Goal: Information Seeking & Learning: Learn about a topic

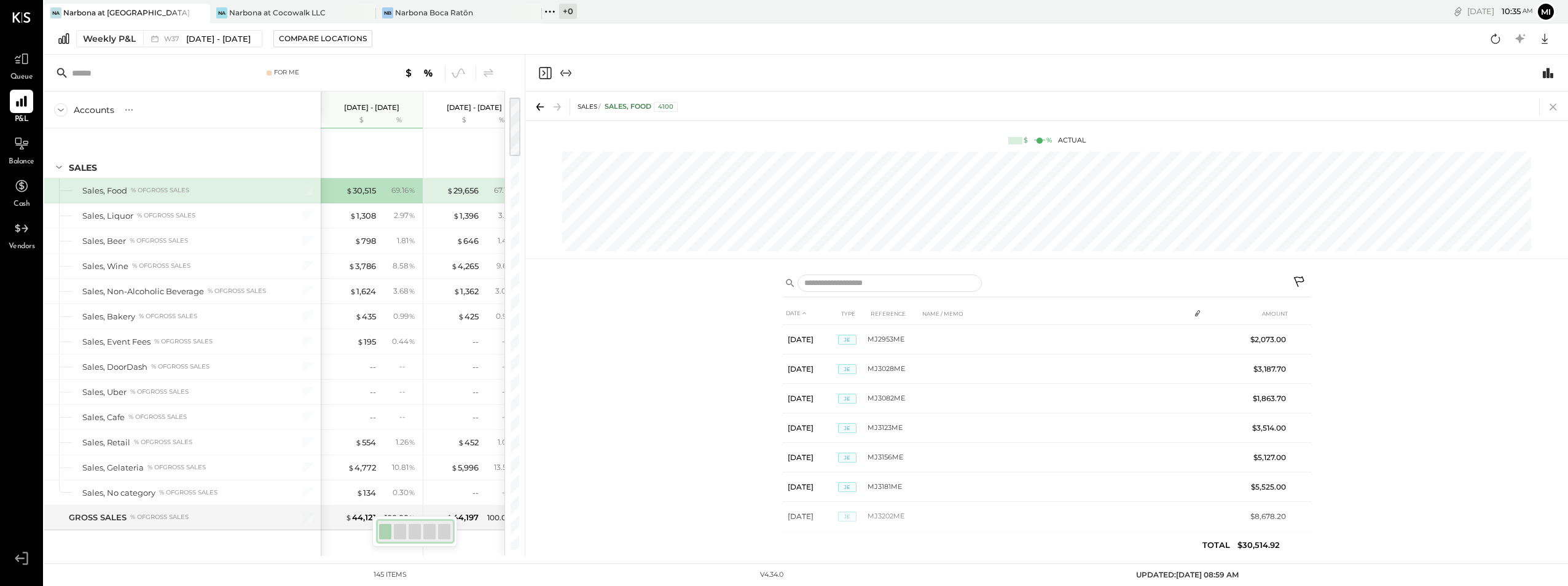
click at [1552, 103] on icon at bounding box center [1553, 107] width 17 height 17
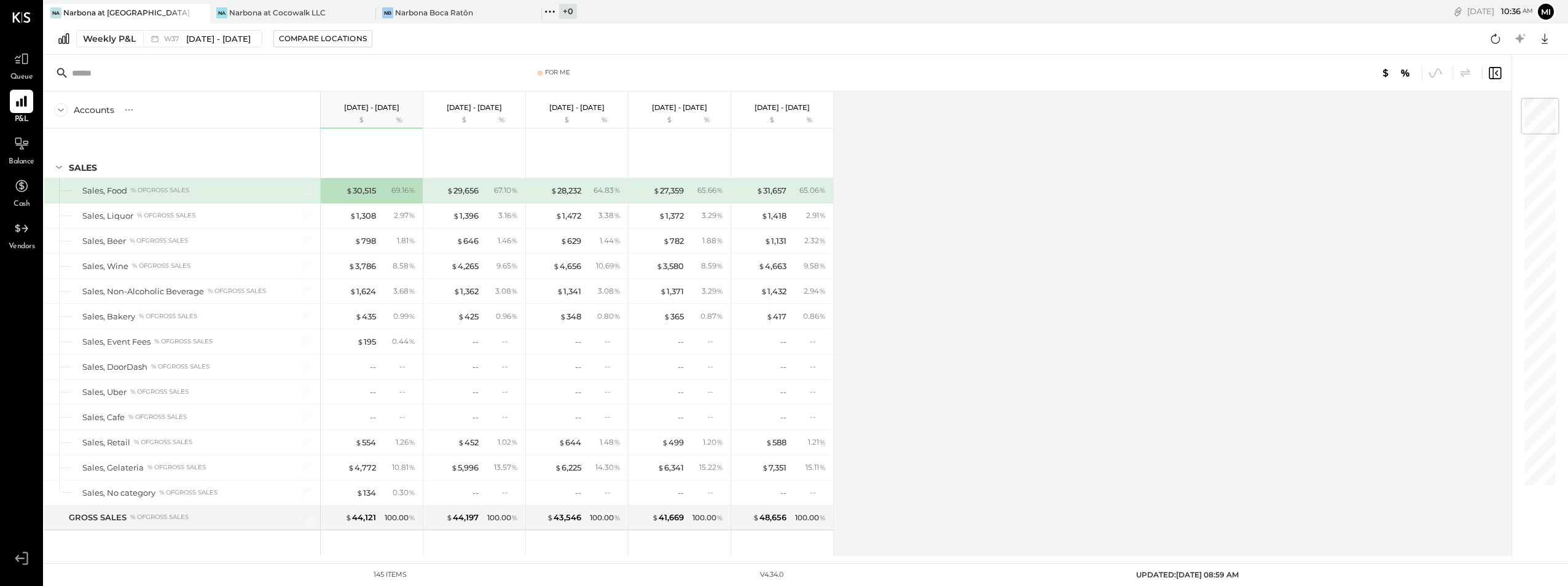
click at [1541, 113] on div at bounding box center [1540, 116] width 39 height 37
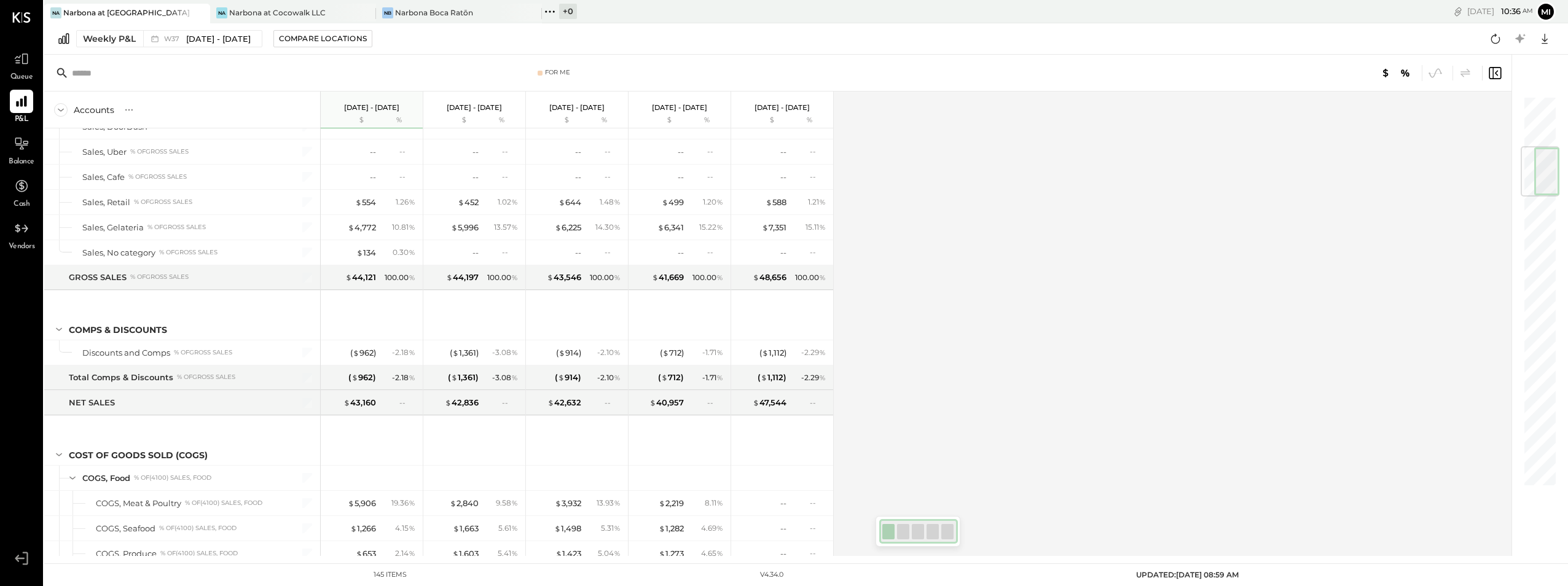
scroll to position [412, 0]
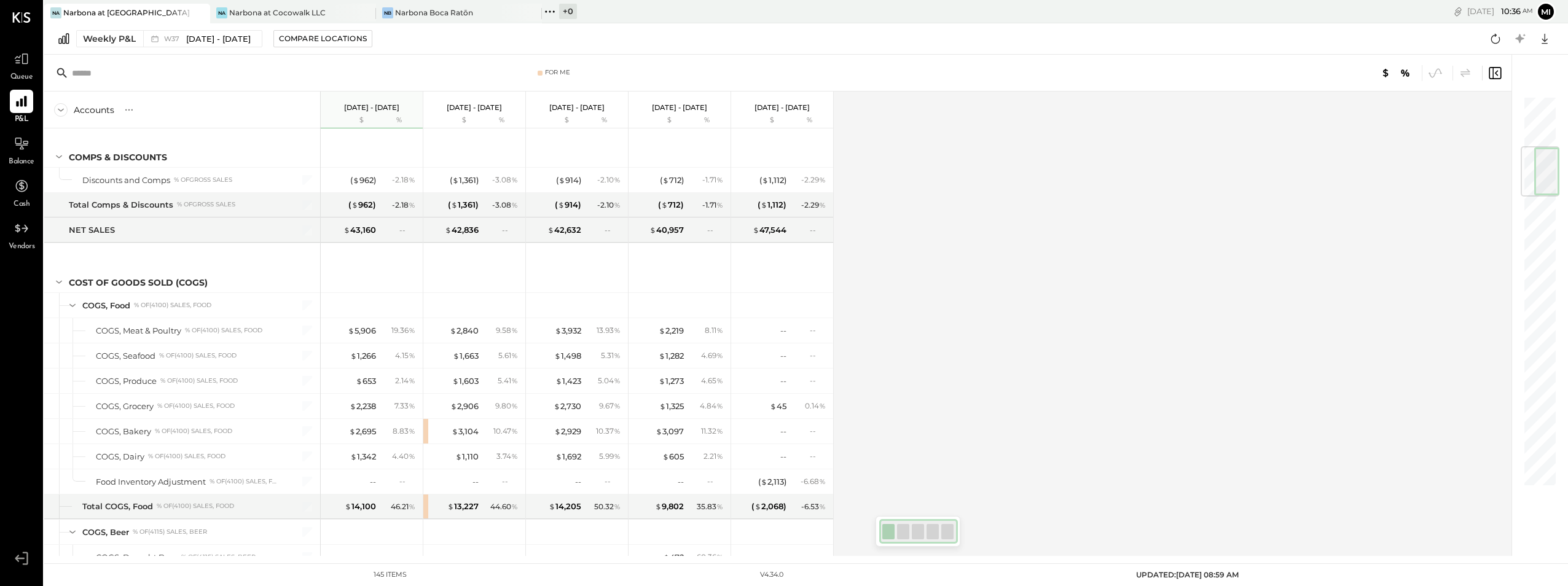
drag, startPoint x: 1537, startPoint y: 132, endPoint x: 1531, endPoint y: 183, distance: 51.4
click at [1531, 183] on div at bounding box center [1540, 171] width 39 height 50
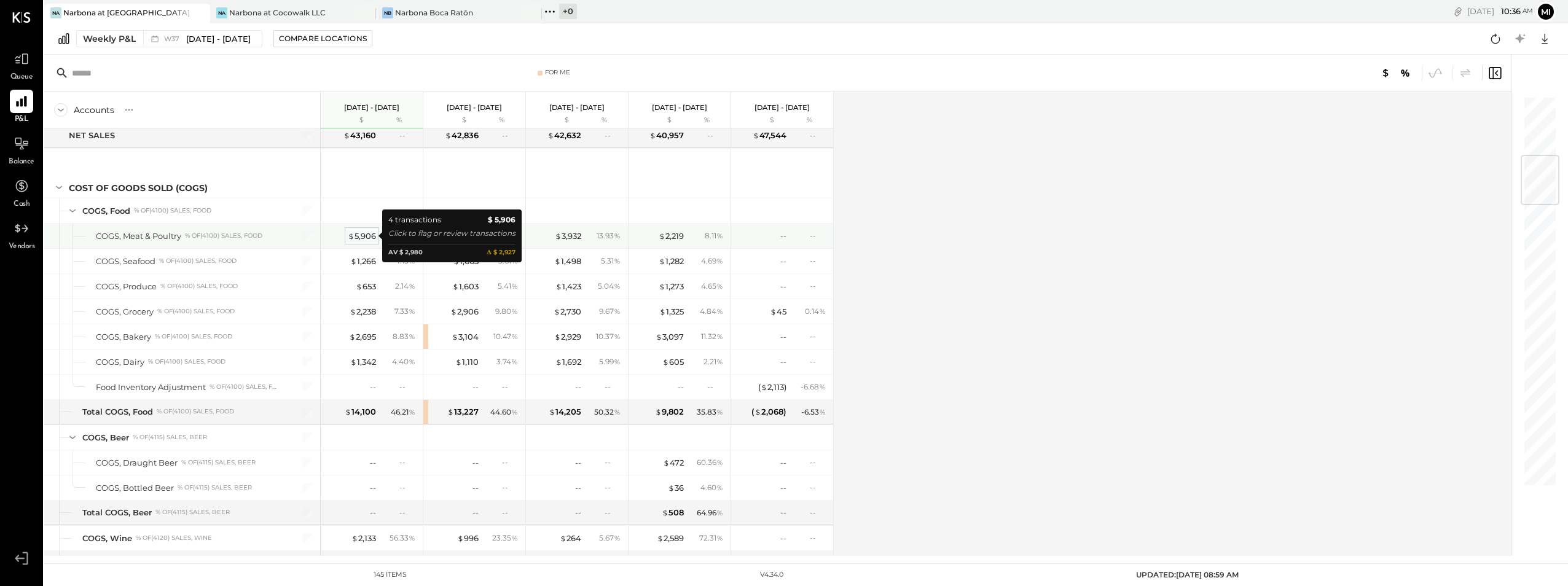
click at [360, 236] on div "$ 5,906" at bounding box center [362, 236] width 28 height 12
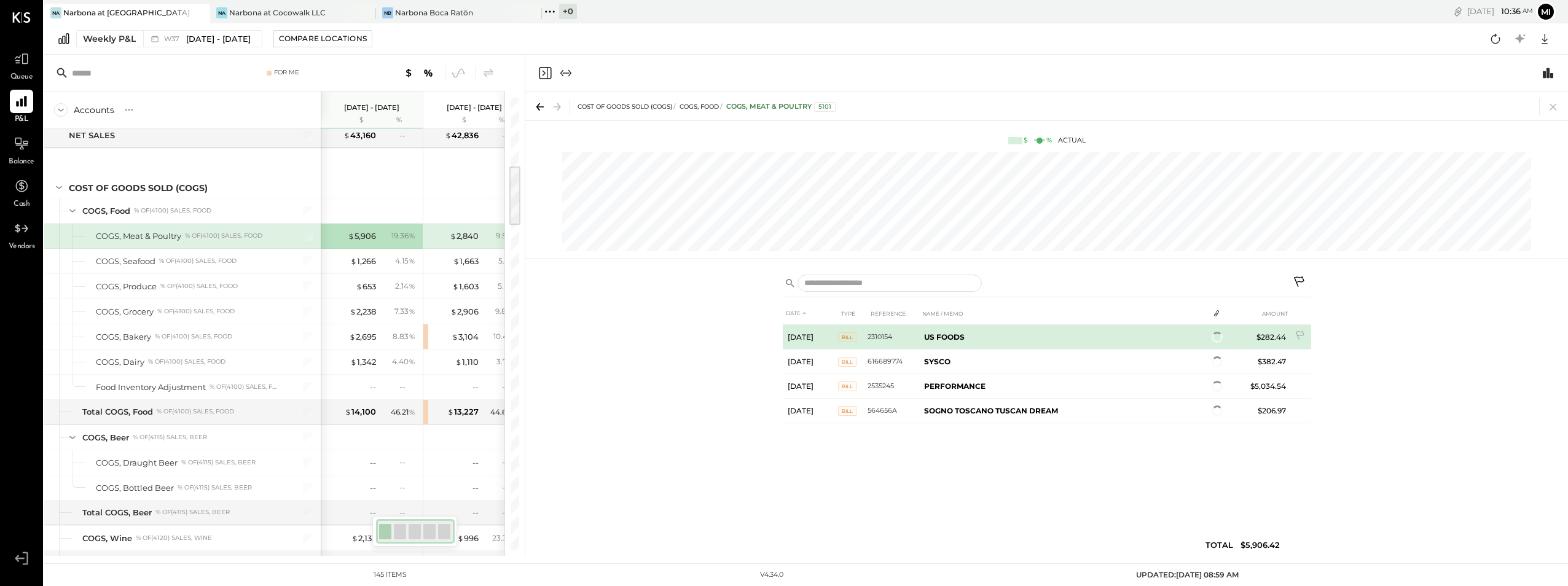
click at [844, 335] on span "Bill" at bounding box center [847, 337] width 18 height 10
click at [1212, 332] on td "3" at bounding box center [1217, 339] width 17 height 24
click at [1215, 342] on icon at bounding box center [1213, 338] width 9 height 9
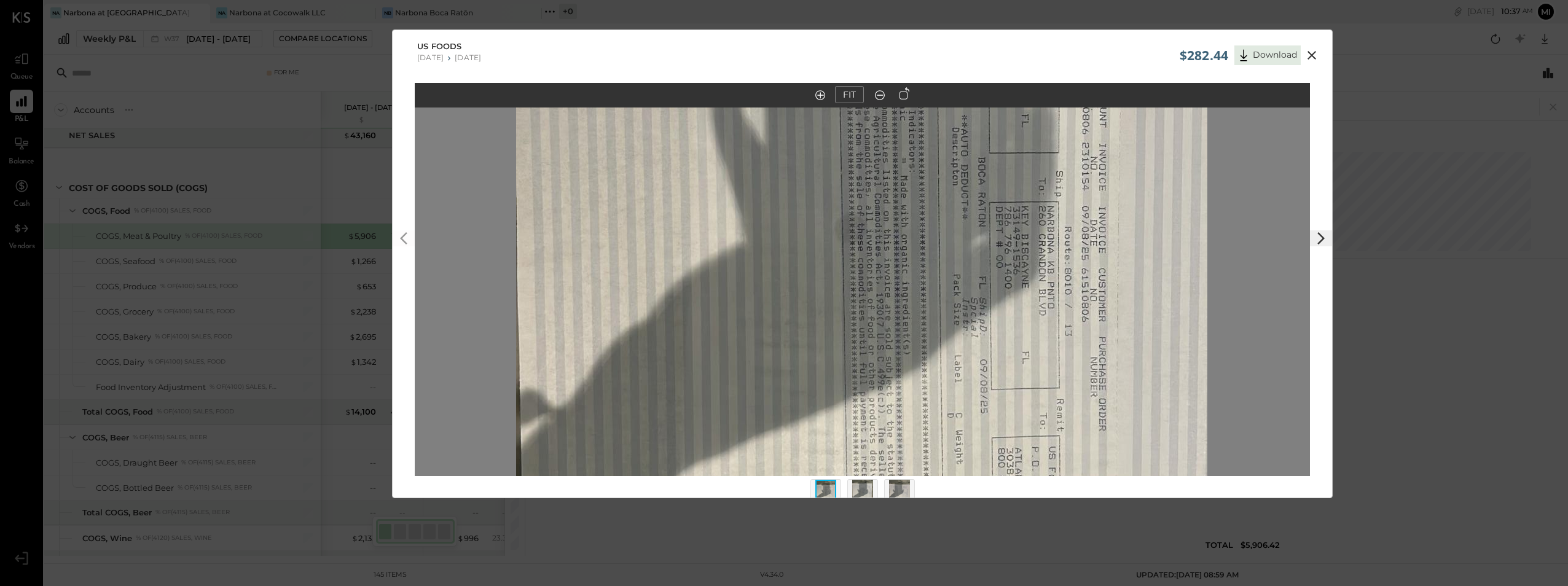
click at [902, 86] on button at bounding box center [905, 93] width 17 height 14
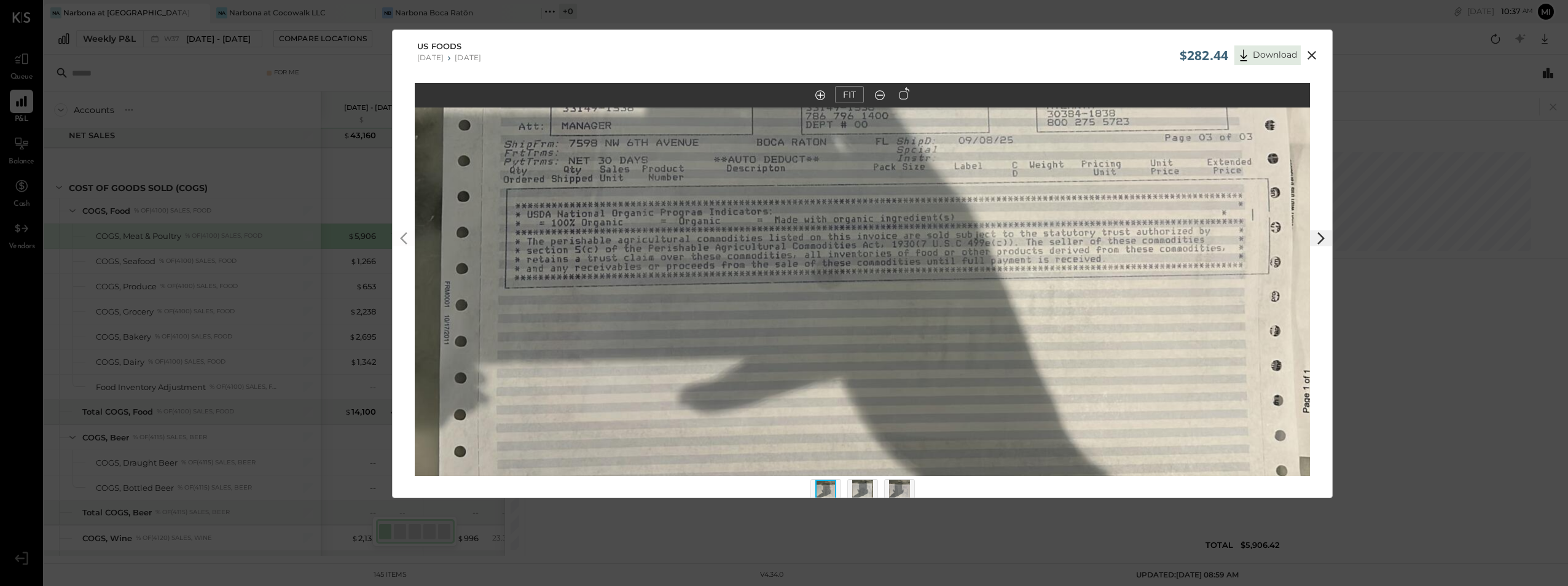
click at [1315, 234] on icon at bounding box center [1320, 238] width 15 height 15
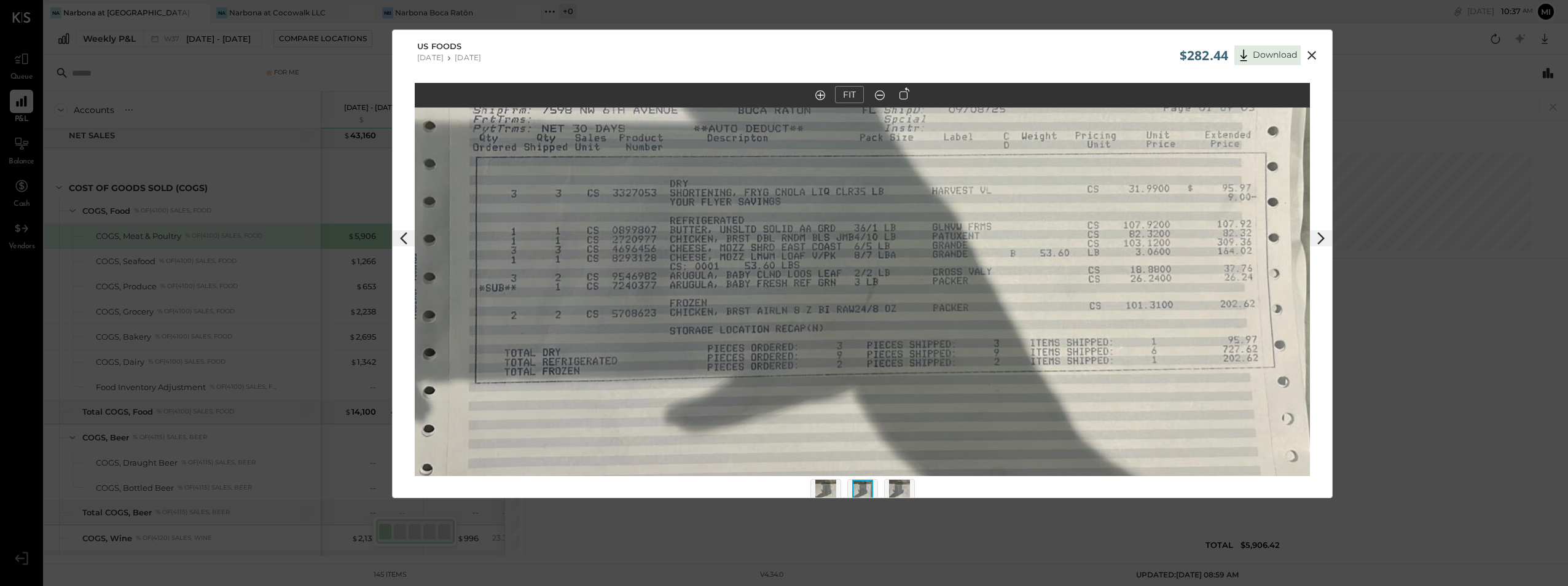
click at [1315, 234] on icon at bounding box center [1320, 238] width 15 height 15
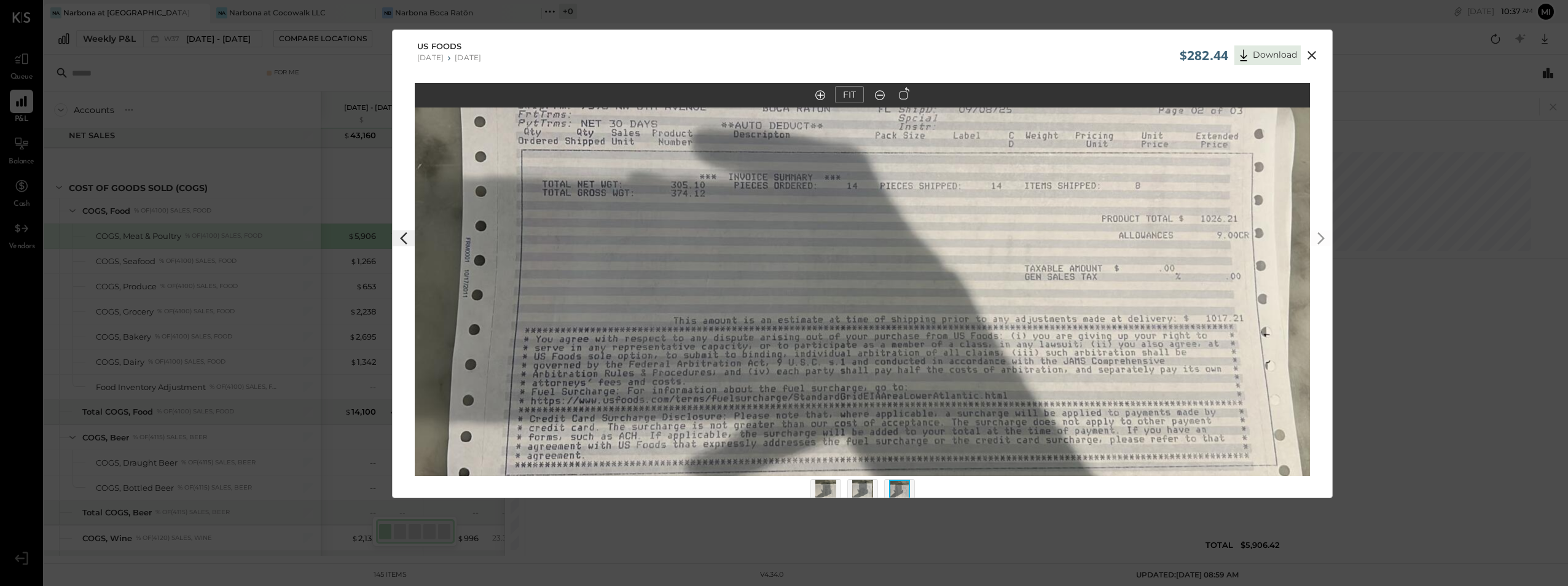
click at [1309, 54] on icon at bounding box center [1311, 55] width 9 height 9
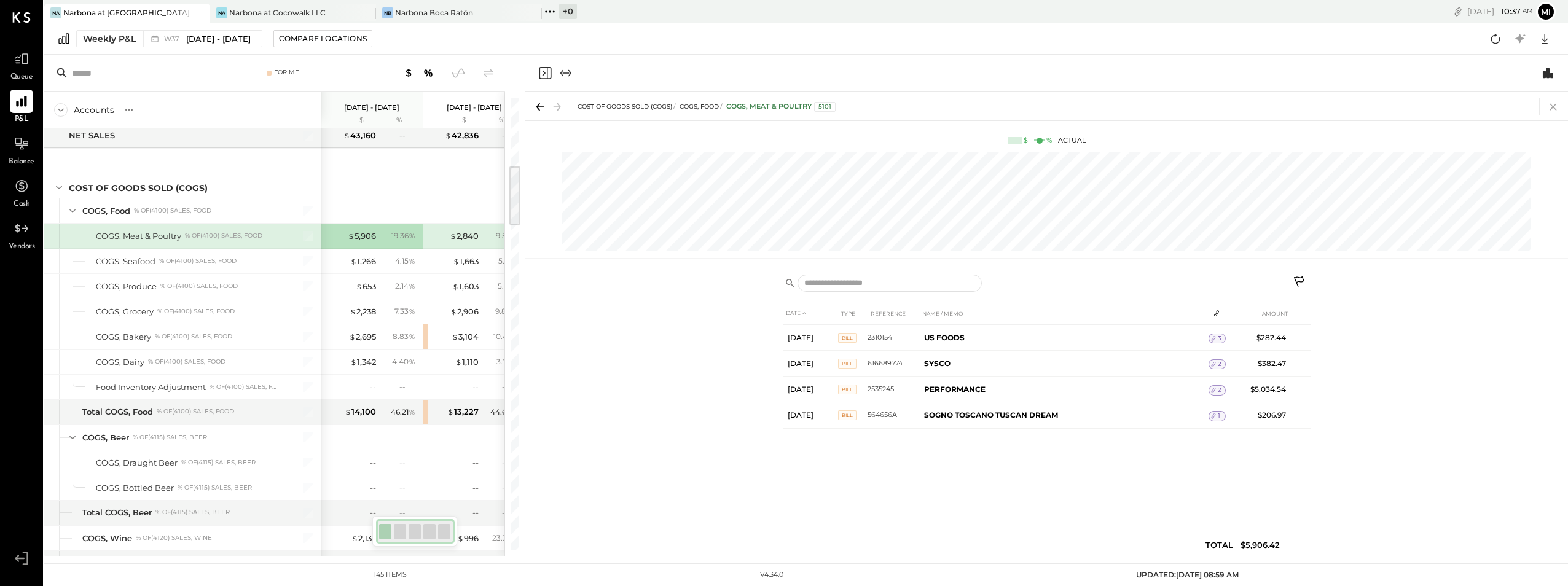
click at [1551, 107] on icon at bounding box center [1553, 107] width 17 height 17
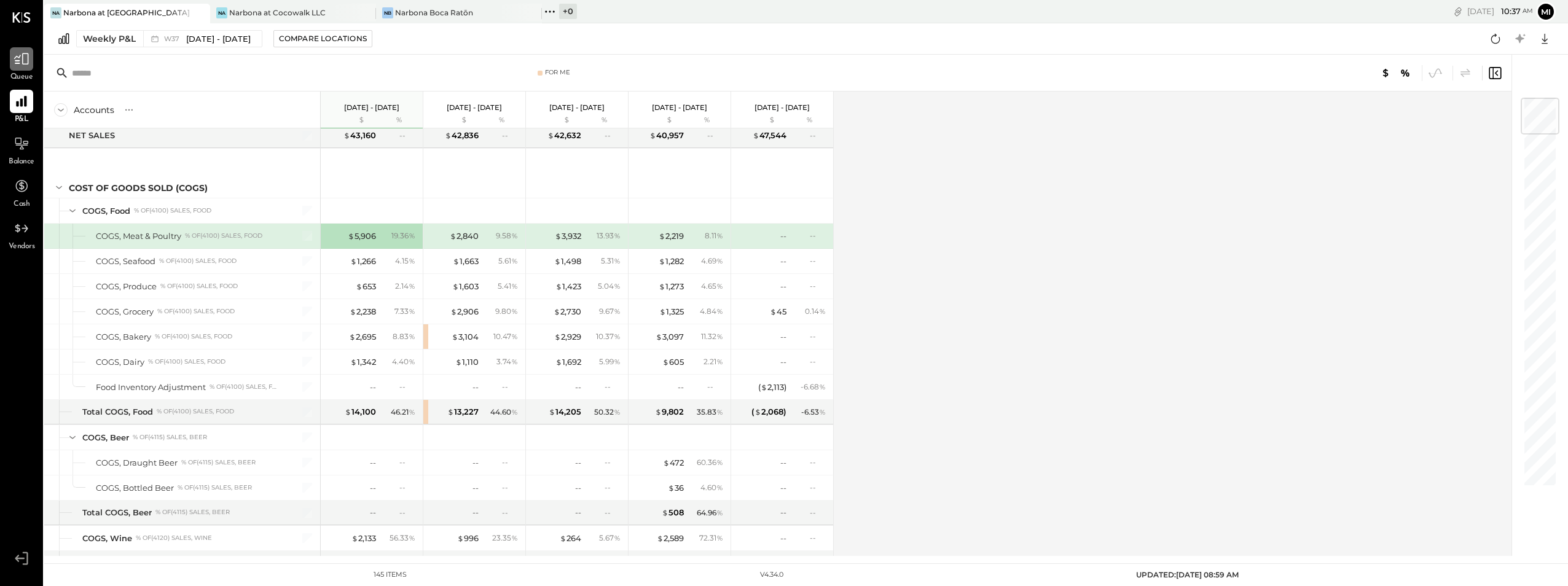
click at [24, 57] on icon at bounding box center [22, 59] width 16 height 16
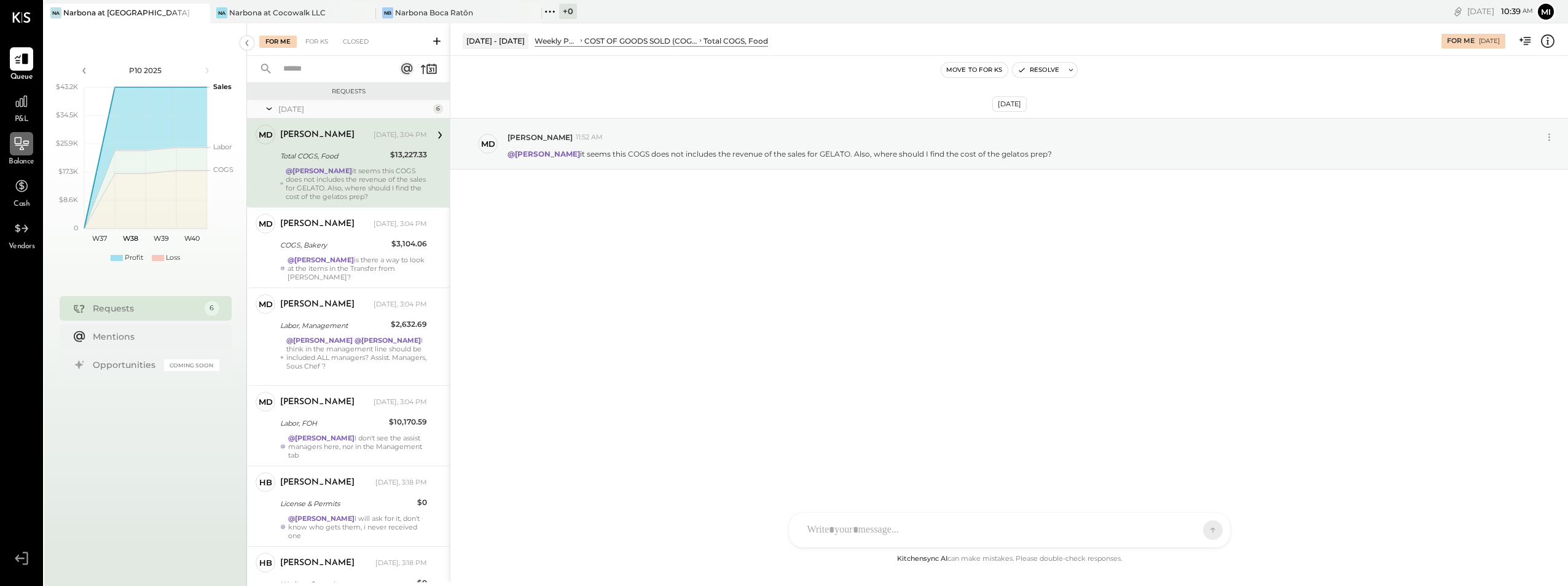
click at [28, 145] on icon at bounding box center [22, 145] width 14 height 1
